Goal: Task Accomplishment & Management: Manage account settings

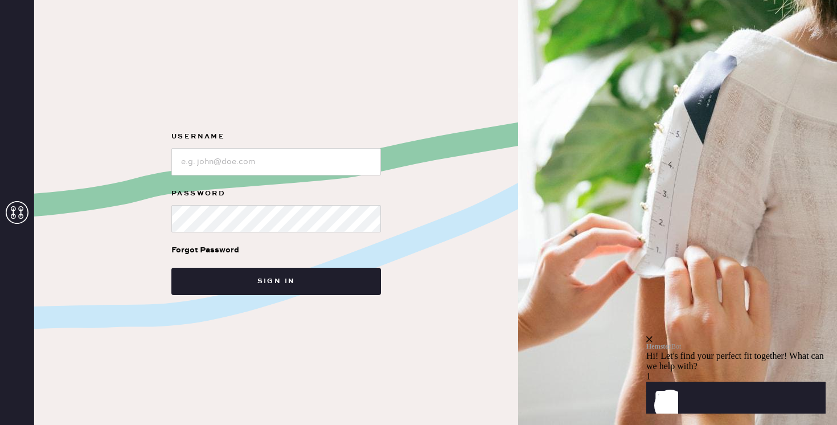
type input "t"
type input "p"
click at [278, 159] on input "loginName" at bounding box center [275, 161] width 209 height 27
type input "Reformationpaloalto"
click at [171, 267] on button "Sign in" at bounding box center [275, 280] width 209 height 27
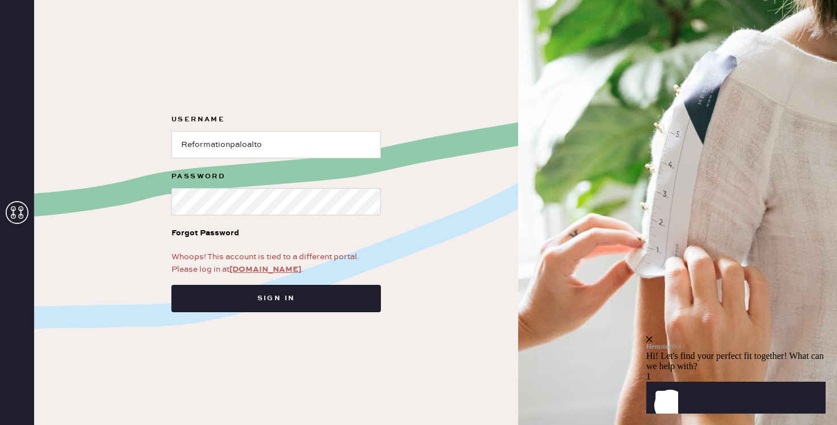
click at [276, 268] on link "[DOMAIN_NAME]" at bounding box center [265, 269] width 72 height 10
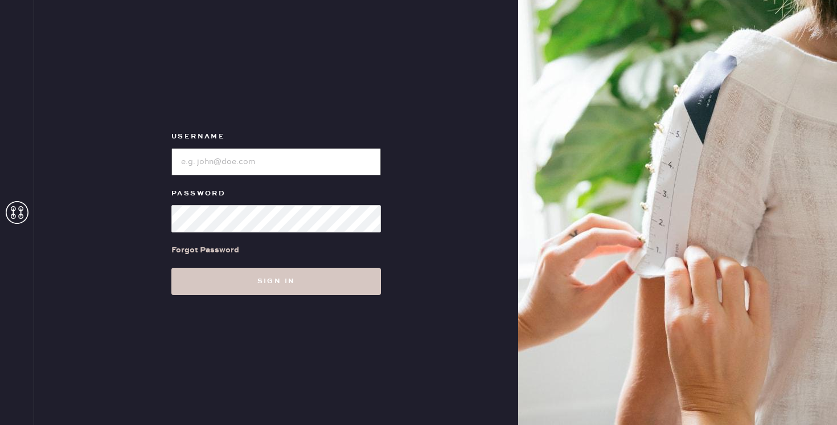
click at [271, 158] on input "loginName" at bounding box center [275, 161] width 209 height 27
type input "Reformationpaloalto"
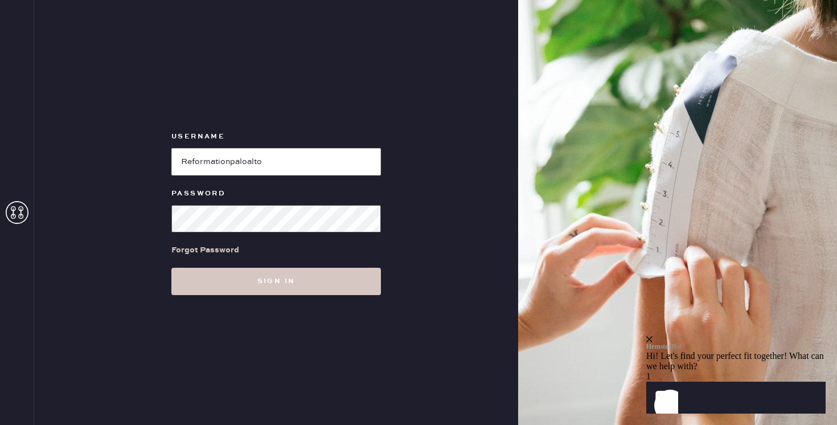
click at [171, 267] on button "Sign in" at bounding box center [275, 280] width 209 height 27
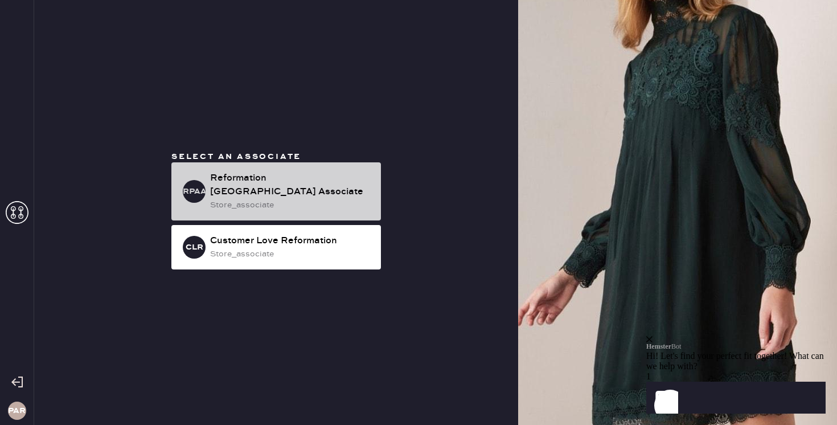
click at [335, 188] on div "Reformation [GEOGRAPHIC_DATA] Associate" at bounding box center [291, 184] width 162 height 27
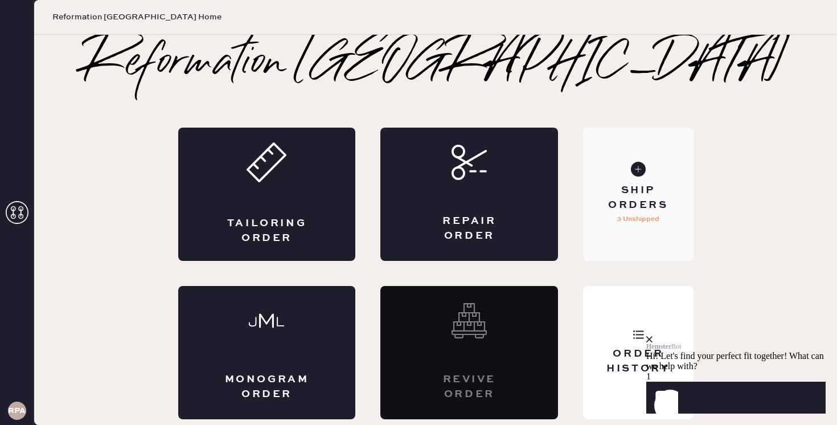
click at [634, 193] on div "Ship Orders" at bounding box center [638, 197] width 92 height 28
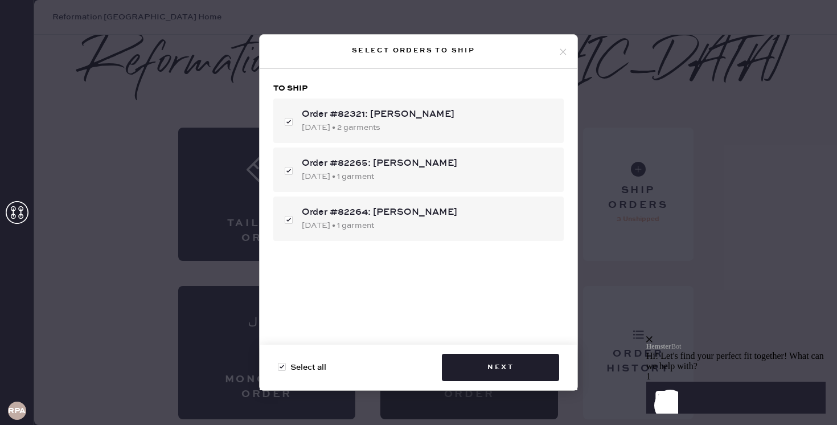
click at [561, 53] on use at bounding box center [563, 51] width 6 height 6
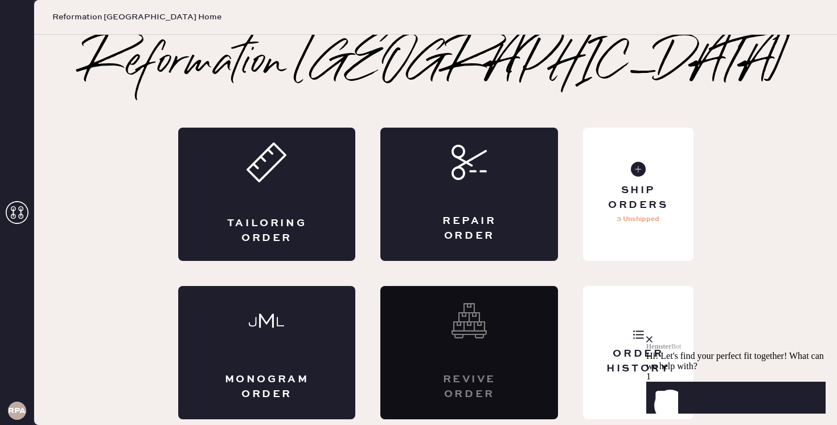
click at [652, 336] on icon "close" at bounding box center [649, 339] width 6 height 6
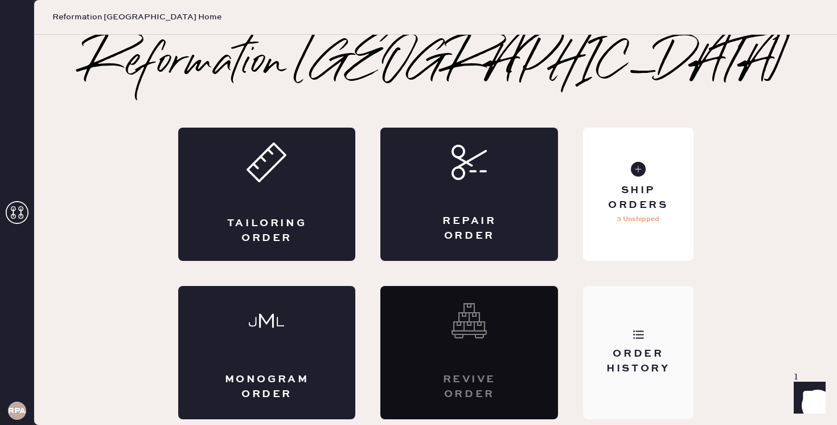
click at [611, 334] on div "Order History" at bounding box center [638, 352] width 110 height 133
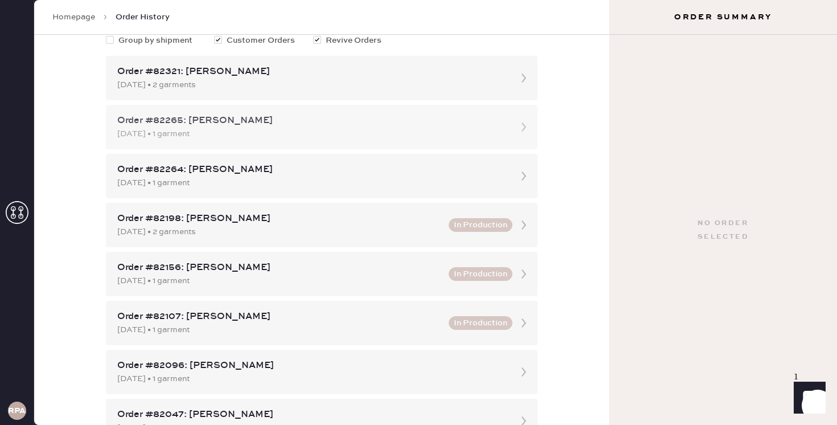
scroll to position [162, 0]
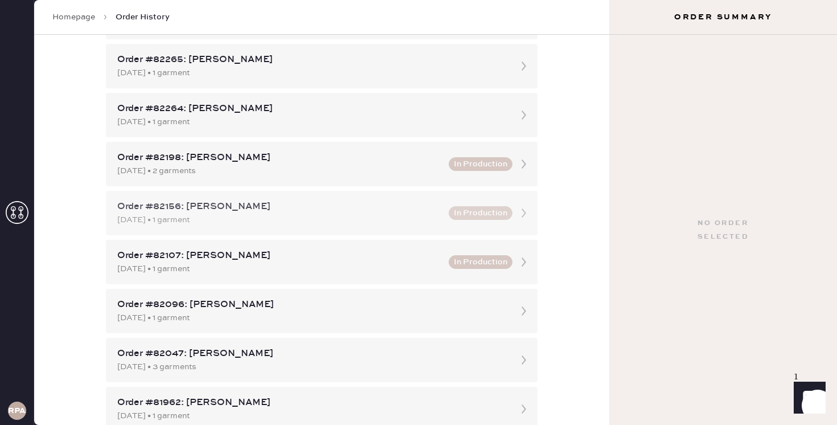
click at [343, 206] on div "Order #82156: Maggie Lim" at bounding box center [279, 207] width 324 height 14
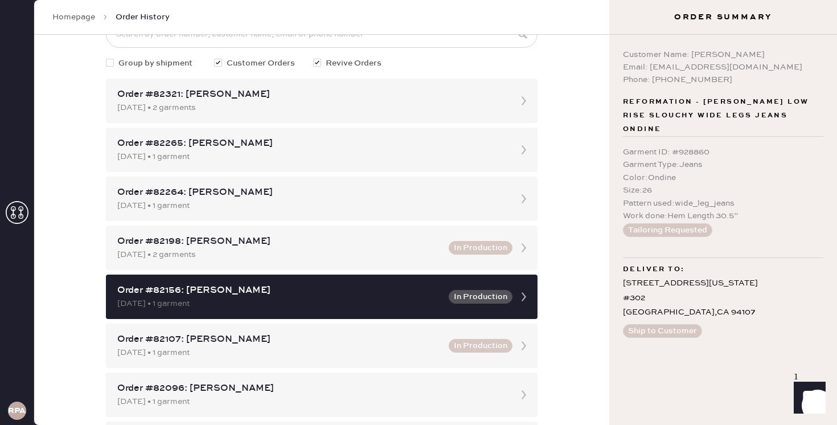
scroll to position [129, 0]
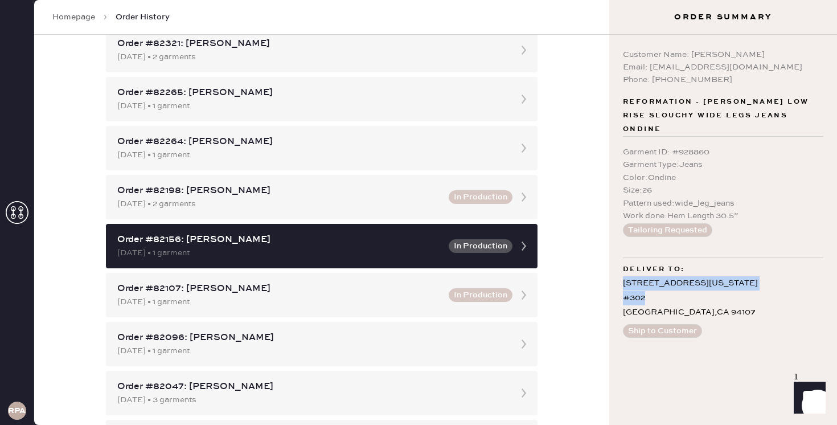
drag, startPoint x: 623, startPoint y: 269, endPoint x: 725, endPoint y: 291, distance: 104.7
click at [725, 291] on div "1275 Indiana Street #302 San Francisco , CA 94107" at bounding box center [723, 297] width 200 height 43
click at [684, 280] on div "1275 Indiana Street #302 San Francisco , CA 94107" at bounding box center [723, 297] width 200 height 43
drag, startPoint x: 621, startPoint y: 270, endPoint x: 719, endPoint y: 299, distance: 102.1
click at [719, 299] on div "Customer Name: Maggie Lim Email: magiejen@icloud.com Phone: 5625440128 Reformat…" at bounding box center [723, 230] width 228 height 390
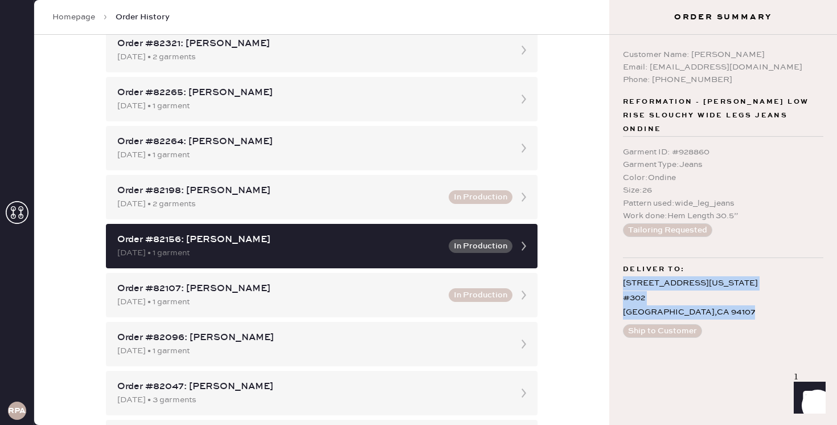
copy div "1275 Indiana Street #302 San Francisco , CA 94107"
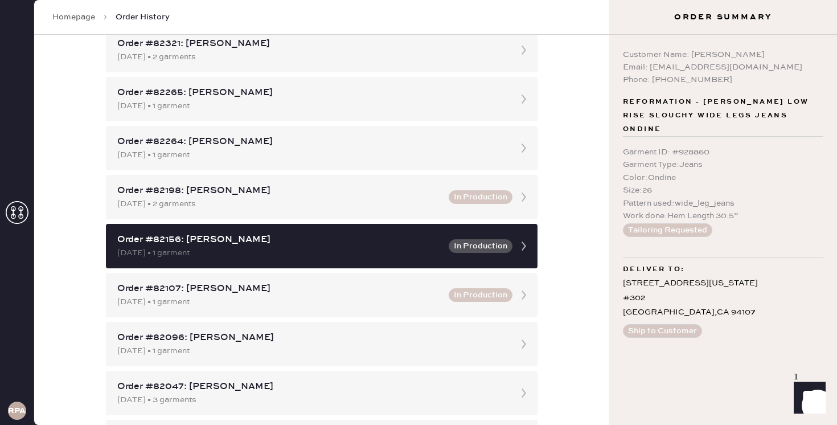
click at [748, 257] on div "Deliver to: 1275 Indiana Street #302 San Francisco , CA 94107" at bounding box center [723, 288] width 200 height 62
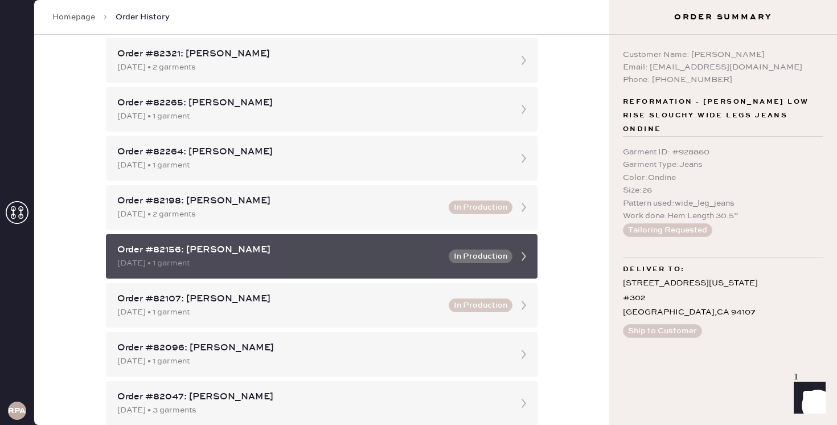
scroll to position [117, 0]
